Goal: Browse casually

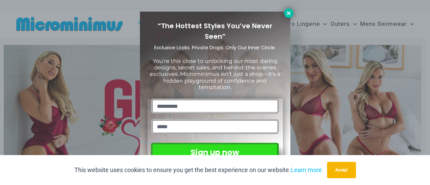
click at [288, 16] on icon at bounding box center [289, 13] width 6 height 6
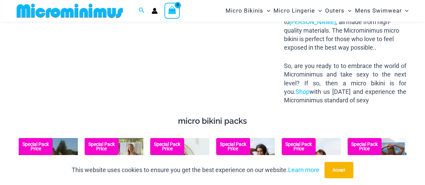
scroll to position [980, 0]
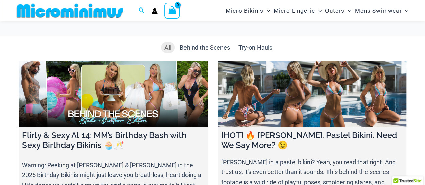
scroll to position [159, 0]
